Goal: Find specific page/section: Find specific page/section

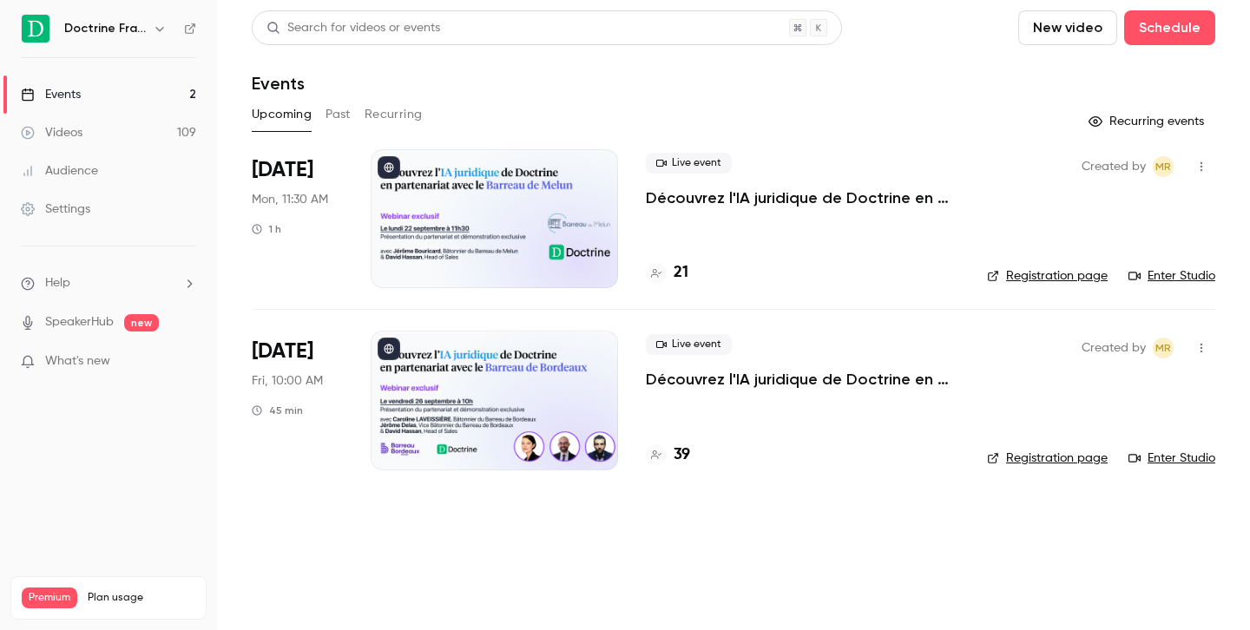
click at [161, 29] on icon "button" at bounding box center [159, 29] width 8 height 4
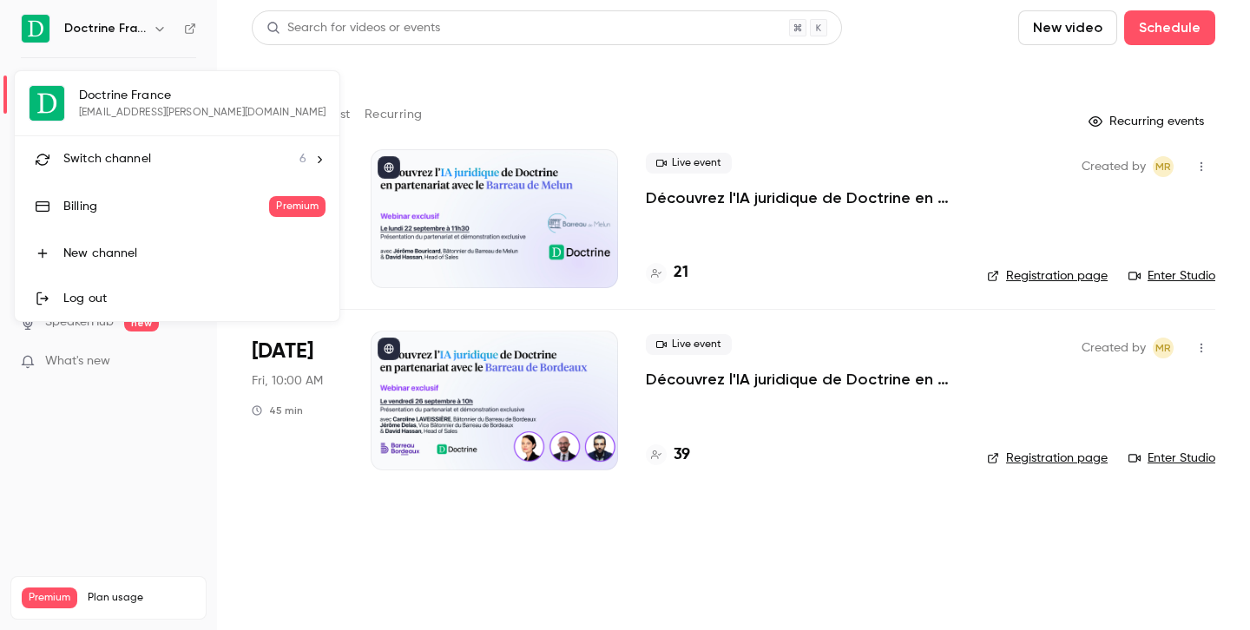
click at [160, 174] on li "Switch channel 6" at bounding box center [177, 159] width 325 height 46
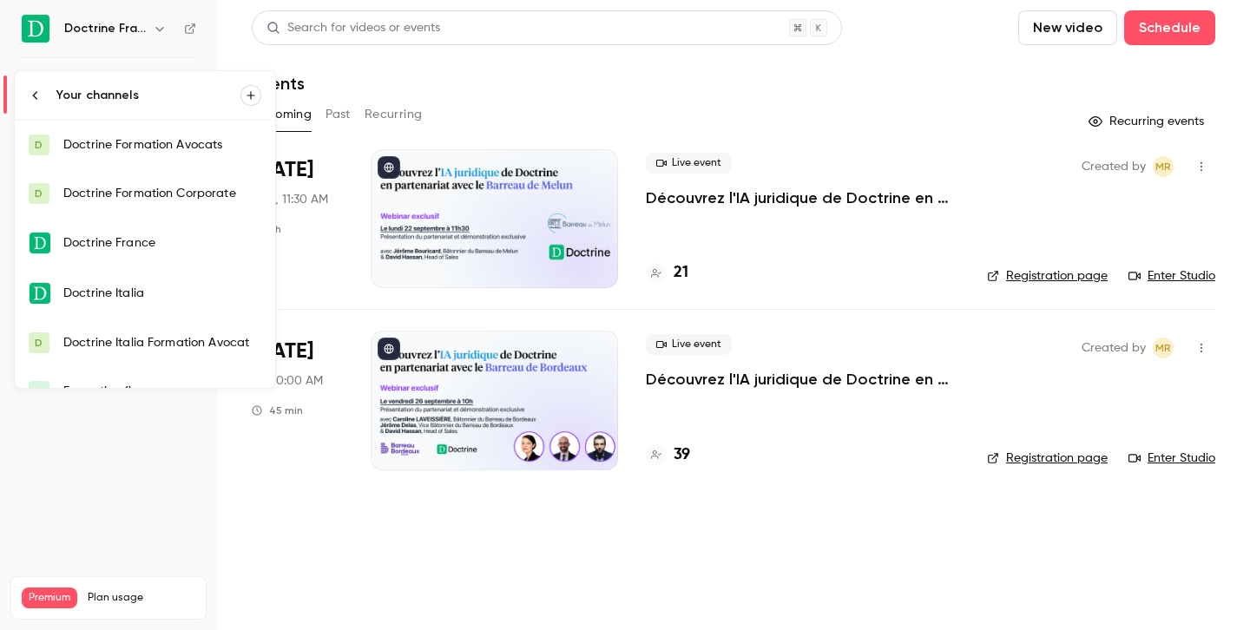
click at [187, 195] on div "Doctrine Formation Corporate" at bounding box center [162, 193] width 198 height 17
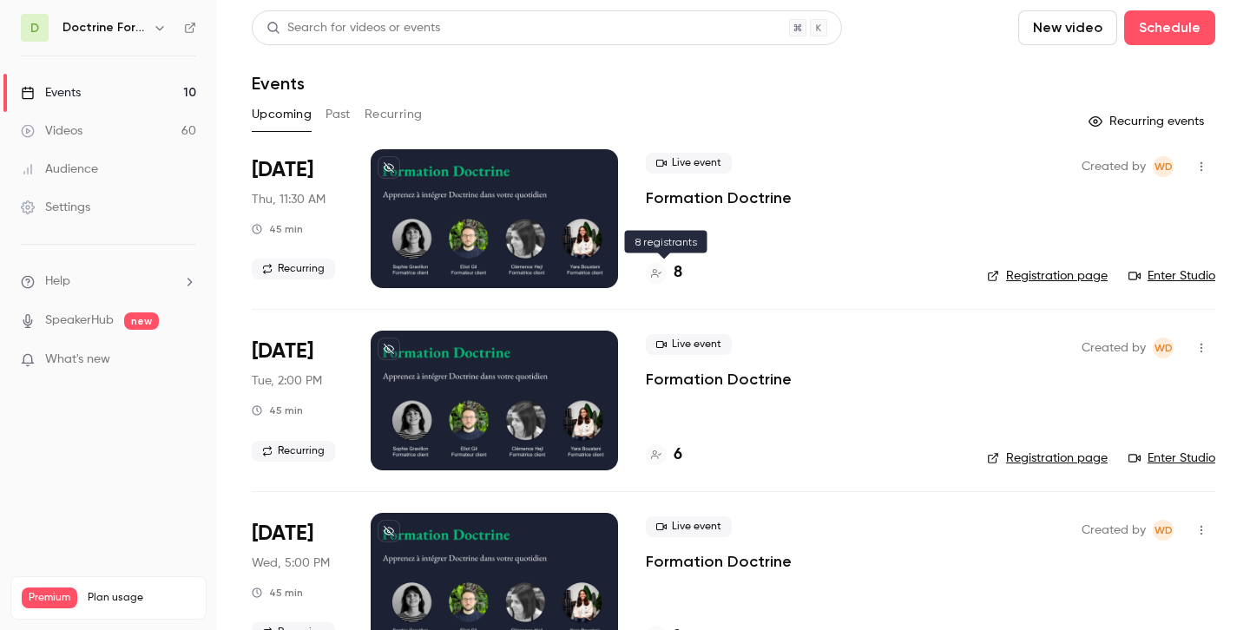
click at [677, 277] on h4 "8" at bounding box center [677, 272] width 9 height 23
click at [1148, 272] on link "Enter Studio" at bounding box center [1171, 275] width 87 height 17
